Goal: Contribute content: Add original content to the website for others to see

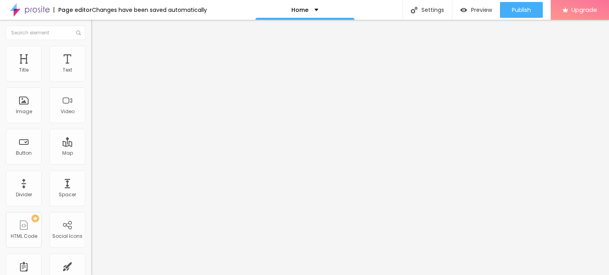
click at [91, 75] on input "Click me" at bounding box center [138, 71] width 95 height 8
paste input "[URL][DOMAIN_NAME]"
paste input "Whatsapp 📞 :- [PHONE_NUMBER]"
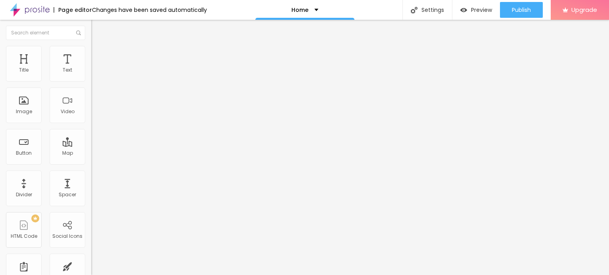
type input "Whatsapp 📞 :- [PHONE_NUMBER]"
click at [91, 162] on input "https://" at bounding box center [138, 159] width 95 height 8
paste input "[DOMAIN_NAME][URL]"
type input "[URL][DOMAIN_NAME]"
click at [91, 176] on div "Open in new tab" at bounding box center [136, 175] width 91 height 4
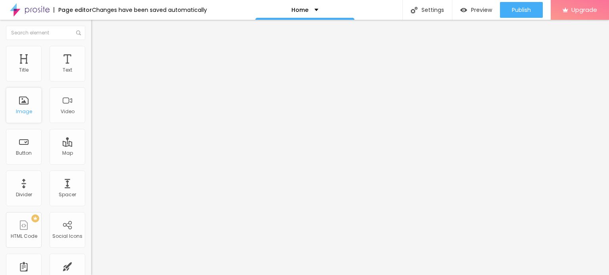
click at [25, 106] on div "Image" at bounding box center [24, 106] width 36 height 36
click at [91, 68] on span "Add image" at bounding box center [107, 64] width 33 height 7
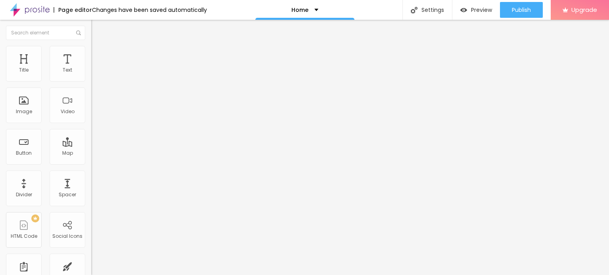
click at [91, 68] on span "Change image" at bounding box center [112, 64] width 42 height 7
drag, startPoint x: 81, startPoint y: 111, endPoint x: 145, endPoint y: 130, distance: 67.0
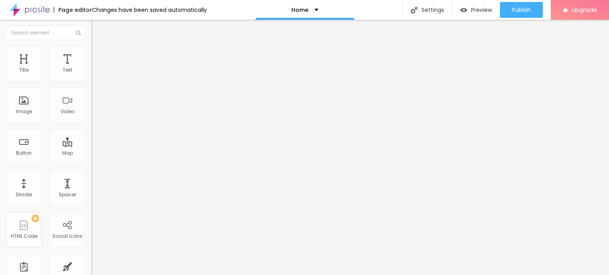
click at [91, 163] on input "https://" at bounding box center [138, 159] width 95 height 8
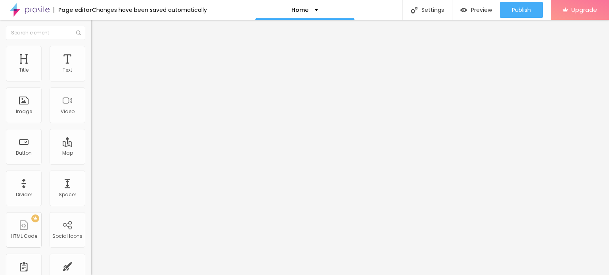
click at [91, 163] on input "https://" at bounding box center [138, 159] width 95 height 8
type input "[URL][DOMAIN_NAME]"
click at [91, 163] on input "https://" at bounding box center [138, 159] width 95 height 8
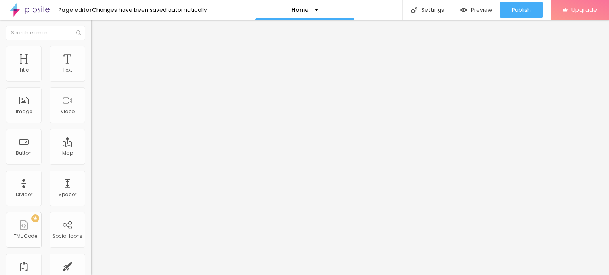
type input "[URL][DOMAIN_NAME]"
click at [38, 9] on img at bounding box center [30, 10] width 40 height 20
